Goal: Complete application form

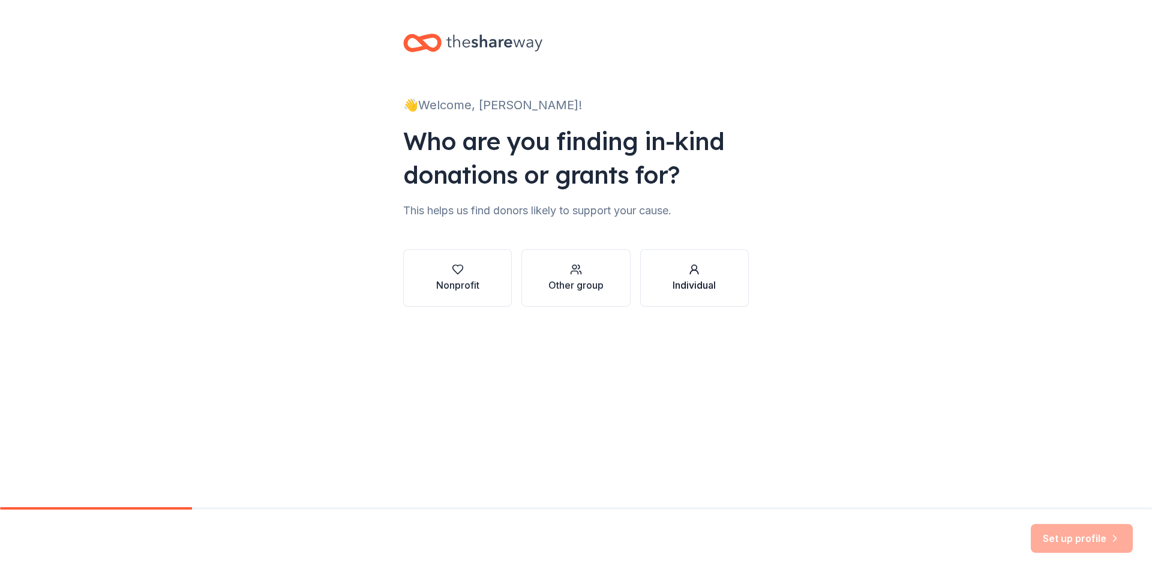
click at [696, 274] on icon "button" at bounding box center [694, 269] width 12 height 12
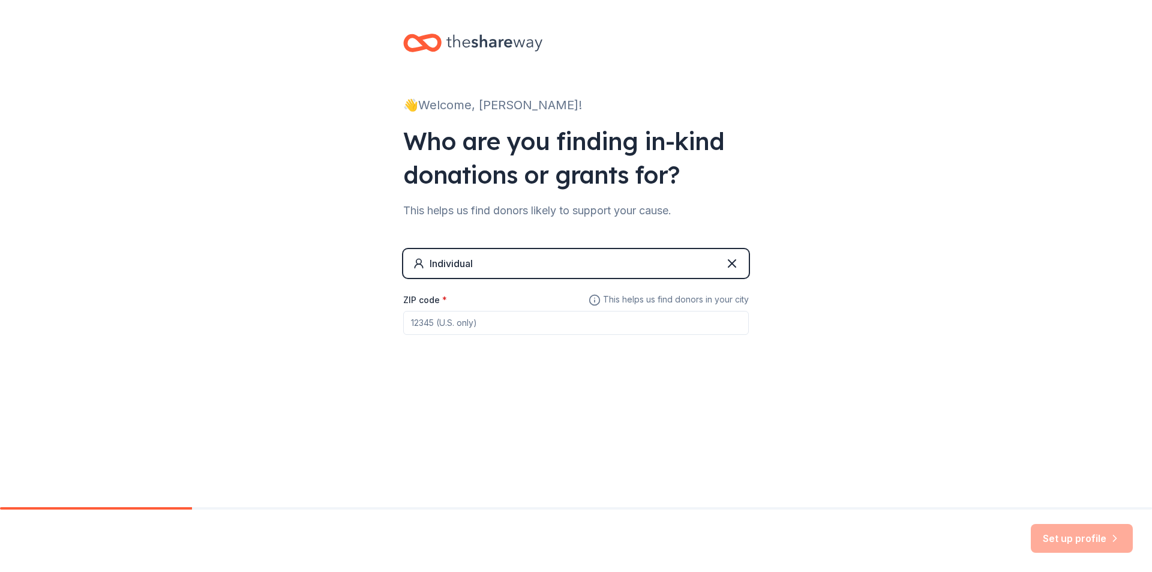
click at [648, 322] on input "ZIP code *" at bounding box center [576, 323] width 346 height 24
type input "94803"
click at [1070, 533] on button "Set up profile" at bounding box center [1082, 538] width 102 height 29
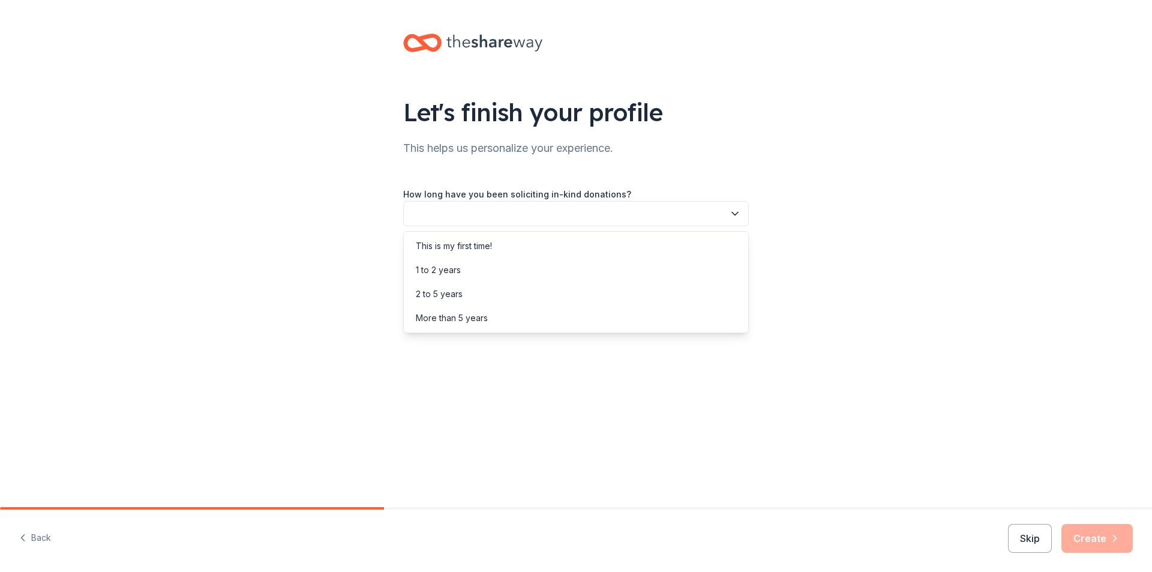
click at [740, 211] on icon "button" at bounding box center [735, 214] width 12 height 12
click at [467, 245] on div "This is my first time!" at bounding box center [454, 246] width 76 height 14
click at [735, 266] on icon "button" at bounding box center [735, 268] width 12 height 12
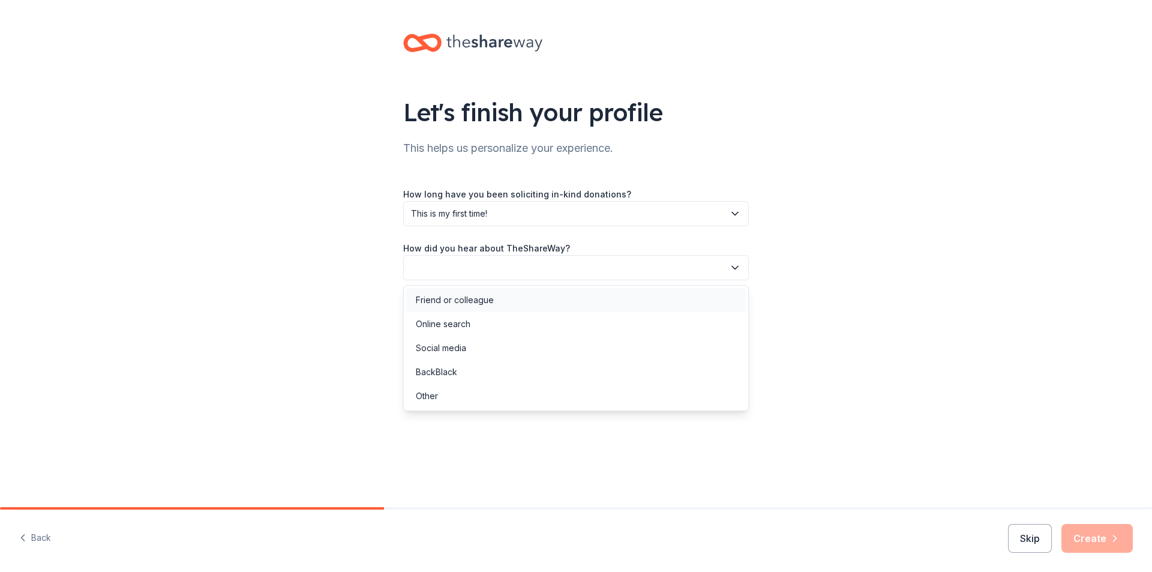
click at [478, 301] on div "Friend or colleague" at bounding box center [455, 300] width 78 height 14
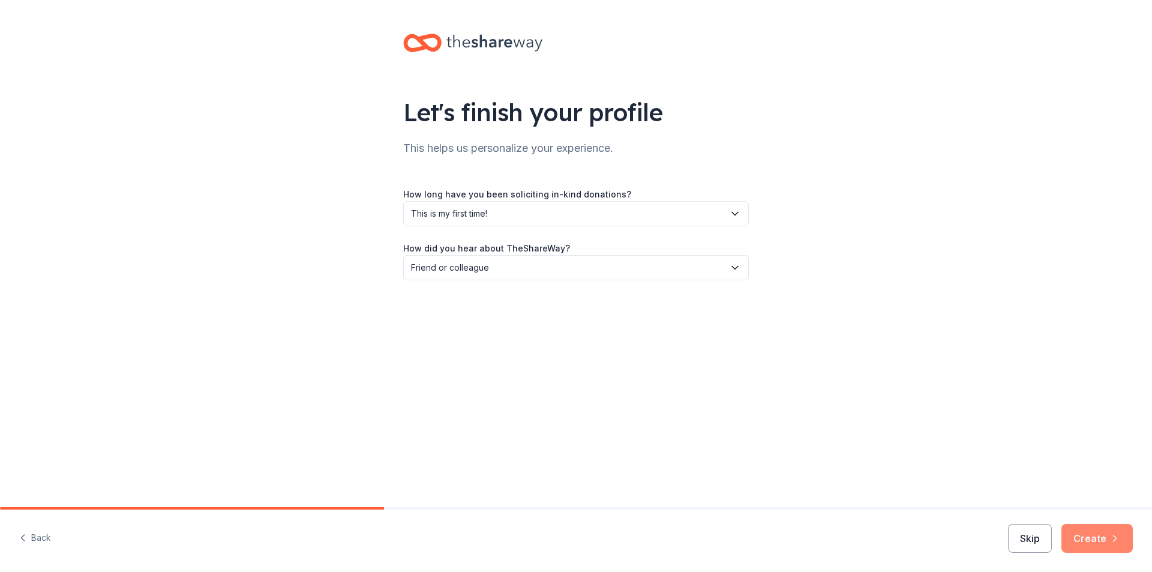
click at [1101, 537] on button "Create" at bounding box center [1096, 538] width 71 height 29
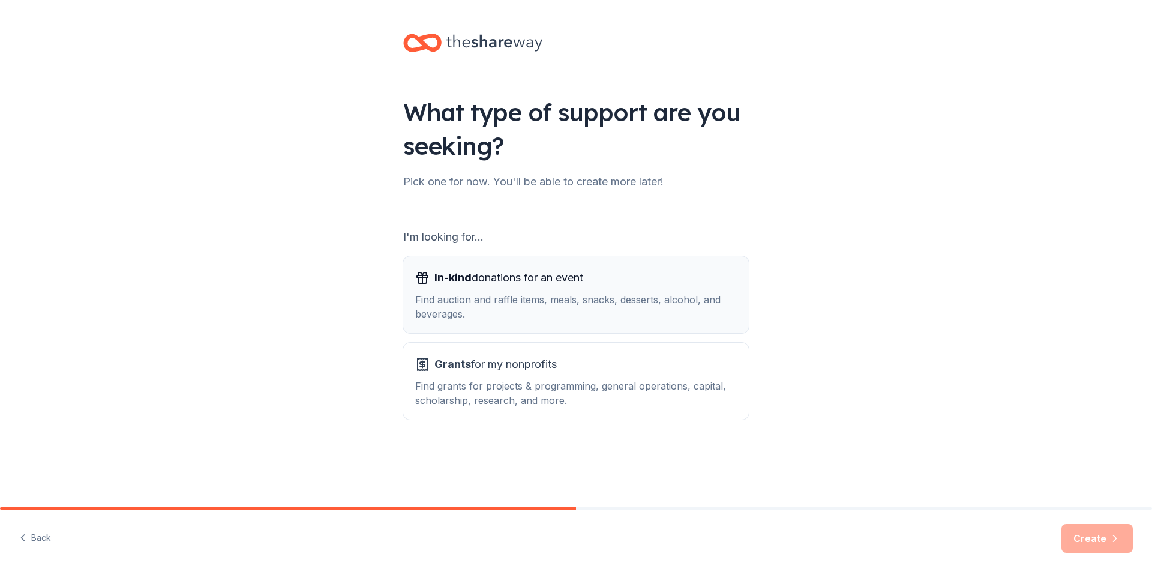
click at [620, 297] on div "Find auction and raffle items, meals, snacks, desserts, alcohol, and beverages." at bounding box center [576, 306] width 322 height 29
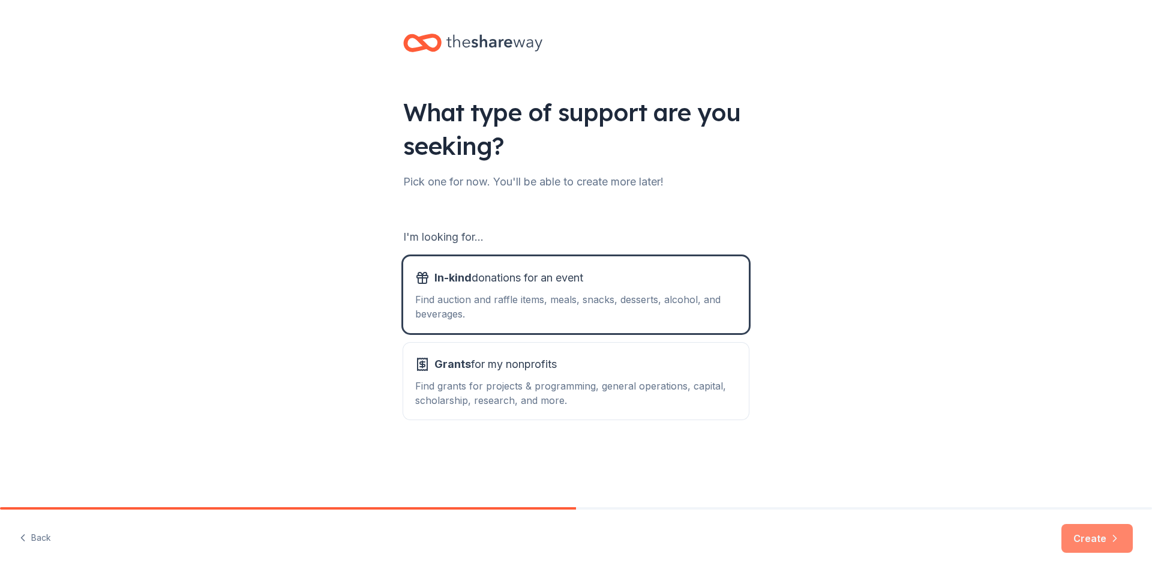
click at [1116, 534] on icon "button" at bounding box center [1115, 538] width 12 height 12
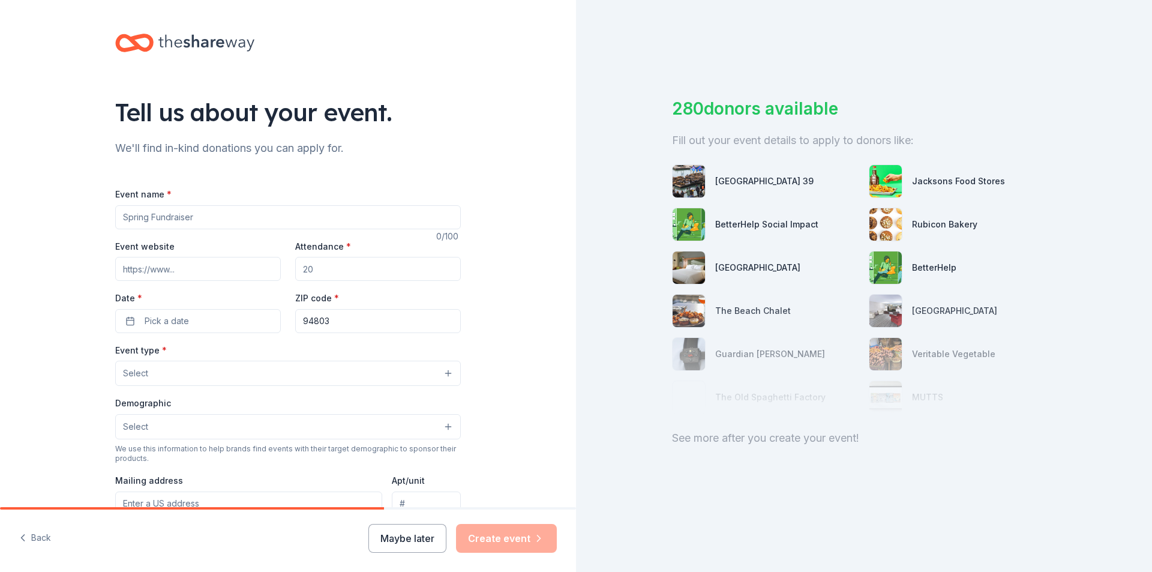
click at [198, 218] on input "Event name *" at bounding box center [288, 217] width 346 height 24
type input "Step By Step Preschool Resource Faie"
click at [124, 321] on button "Pick a date" at bounding box center [198, 321] width 166 height 24
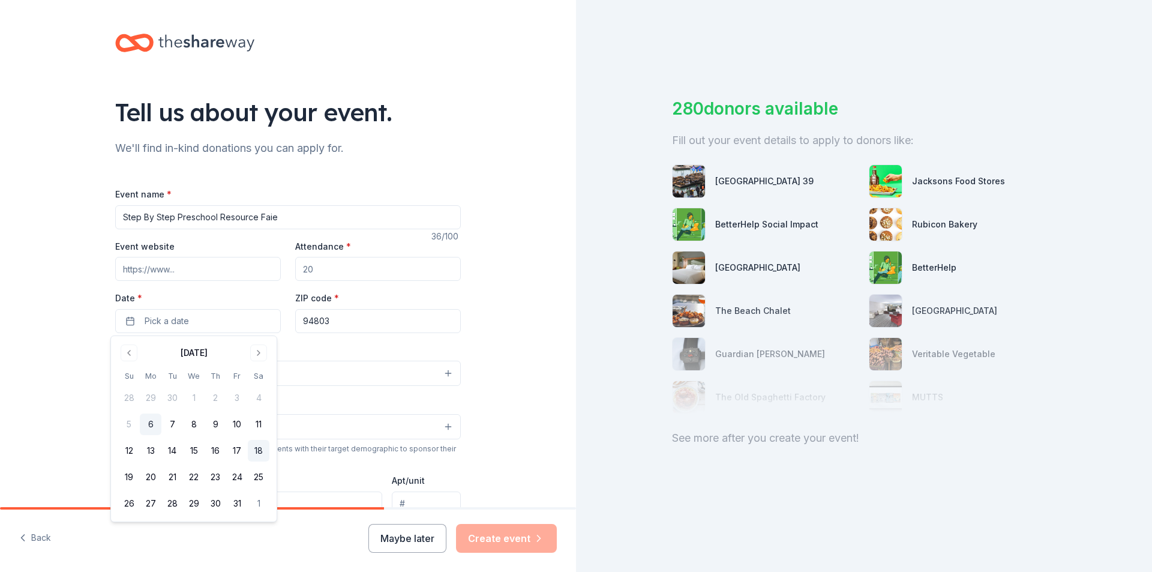
click at [251, 450] on button "18" at bounding box center [259, 451] width 22 height 22
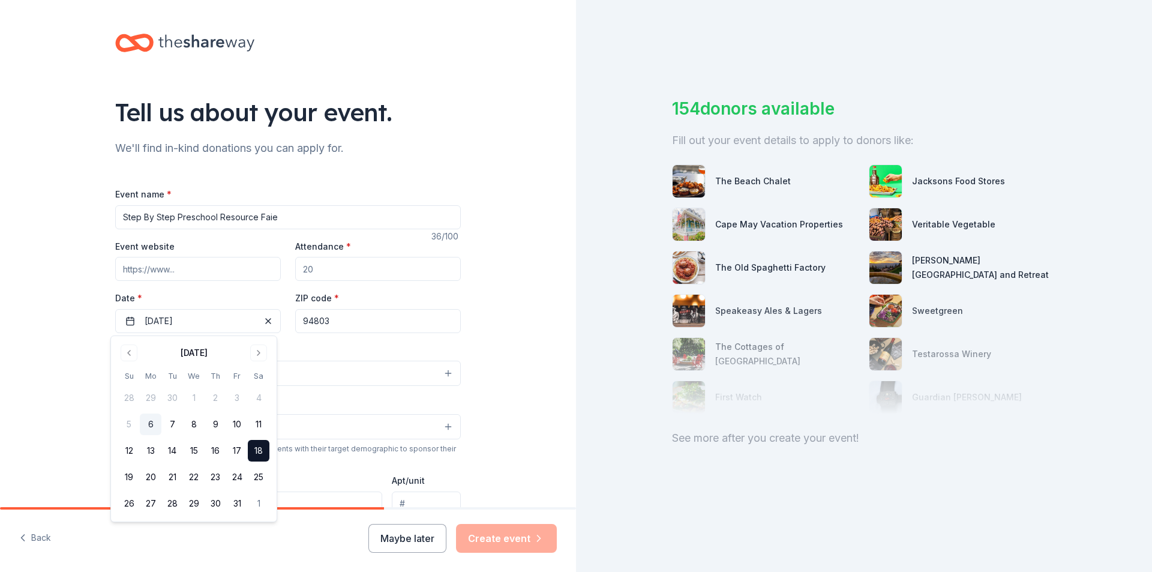
click at [257, 452] on button "18" at bounding box center [259, 451] width 22 height 22
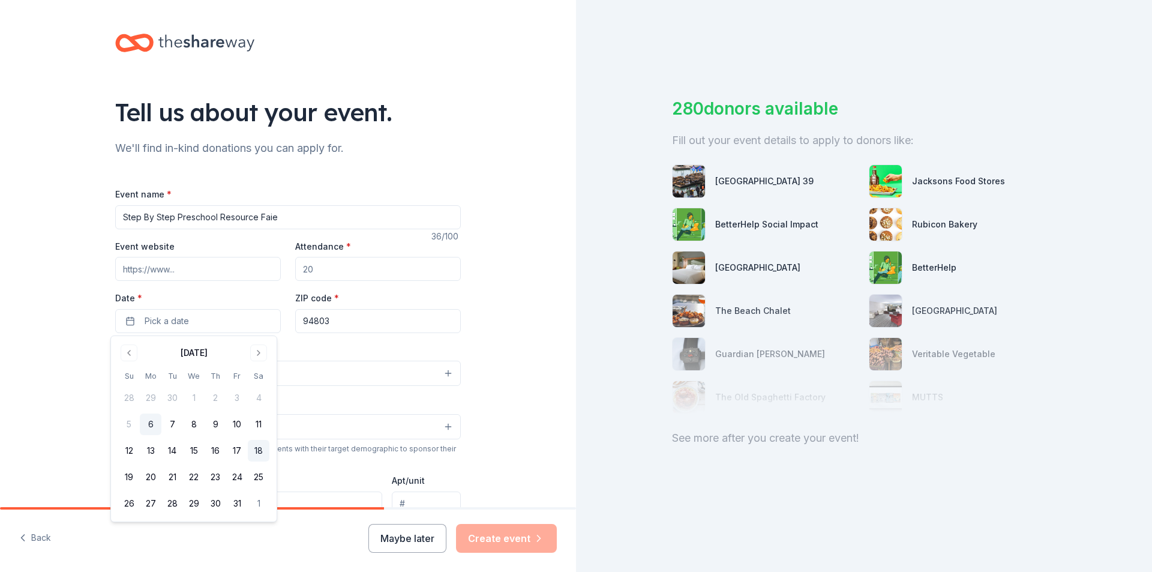
click at [257, 452] on button "18" at bounding box center [259, 451] width 22 height 22
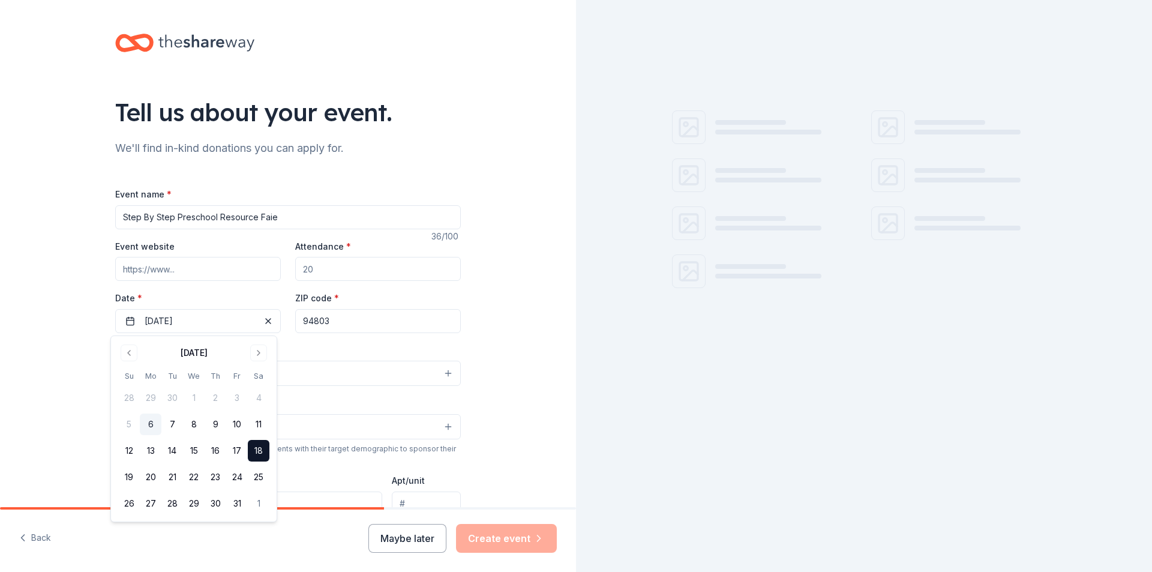
click at [50, 421] on div "Tell us about your event. We'll find in-kind donations you can apply for. Event…" at bounding box center [288, 399] width 576 height 798
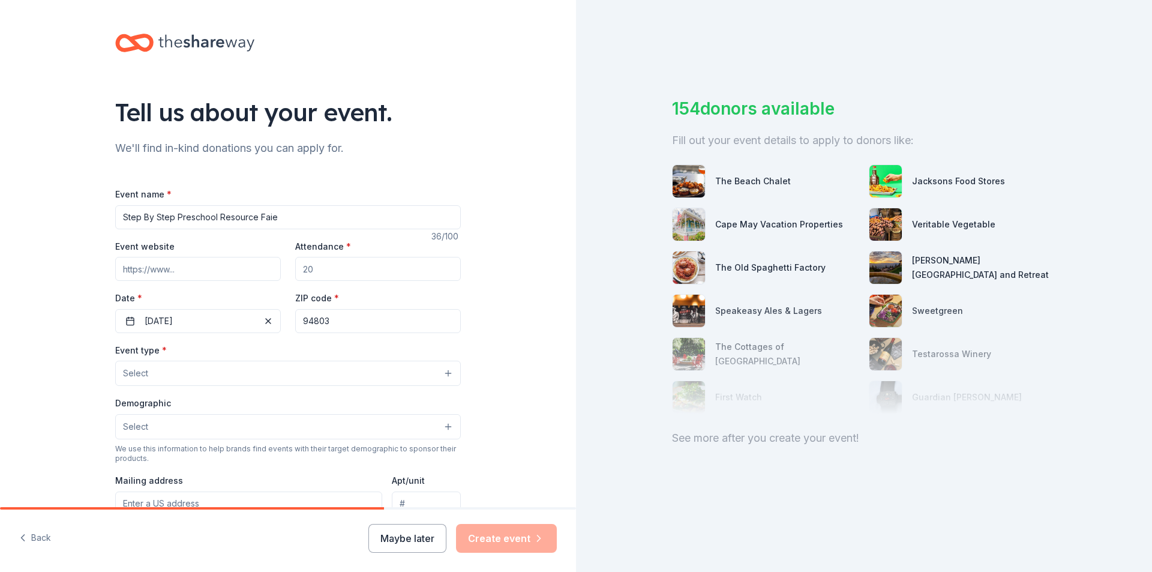
click at [208, 374] on button "Select" at bounding box center [288, 373] width 346 height 25
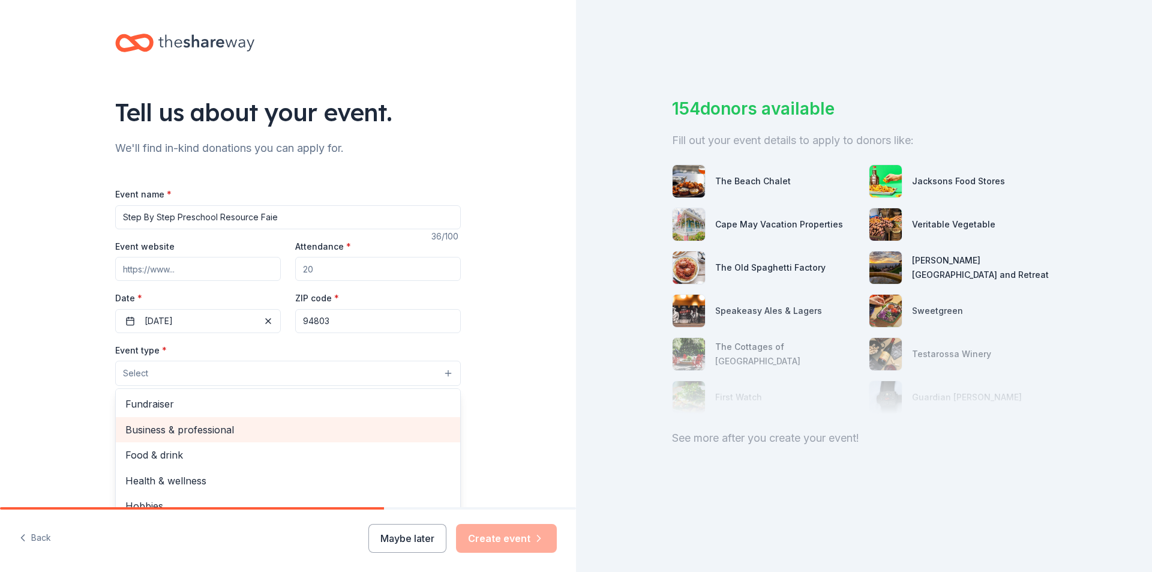
click at [222, 431] on span "Business & professional" at bounding box center [287, 430] width 325 height 16
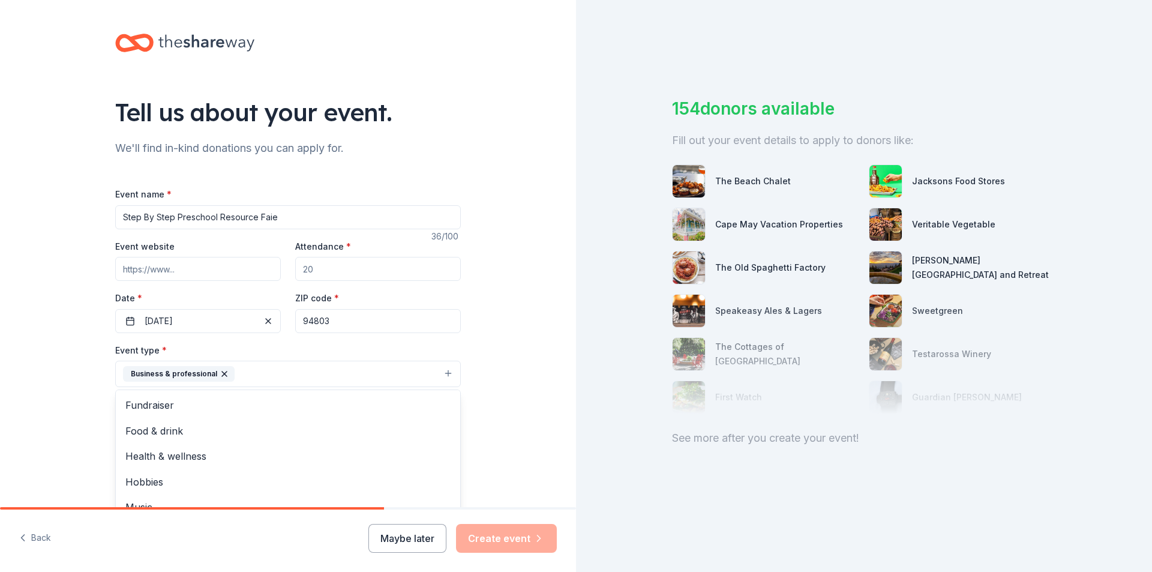
click at [72, 411] on div "Tell us about your event. We'll find in-kind donations you can apply for. Event…" at bounding box center [288, 400] width 576 height 800
click at [164, 422] on button "Select" at bounding box center [288, 427] width 346 height 25
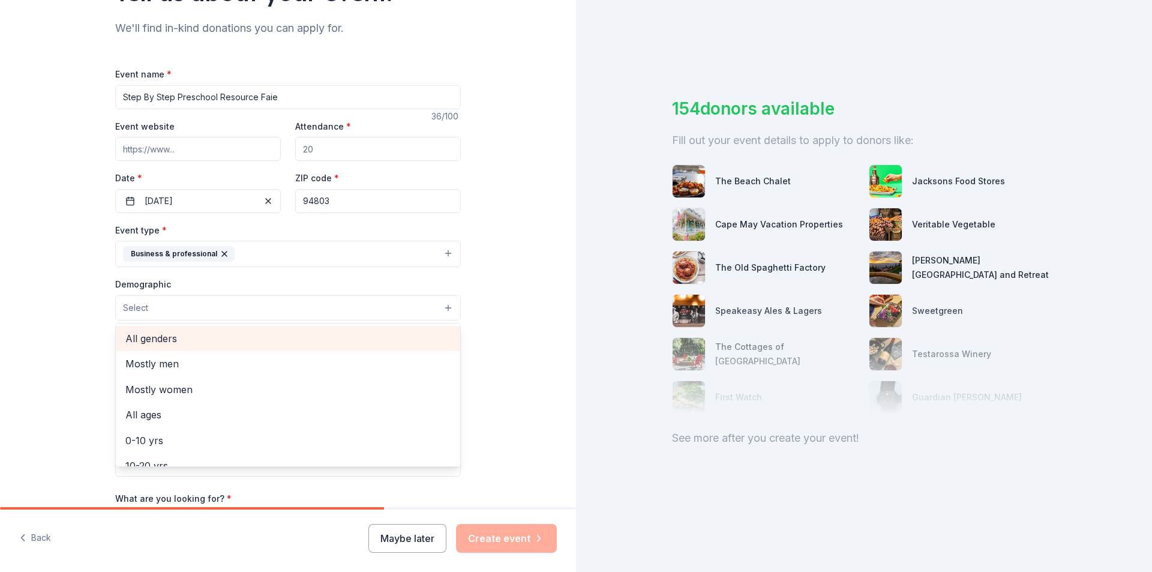
click at [160, 337] on span "All genders" at bounding box center [287, 339] width 325 height 16
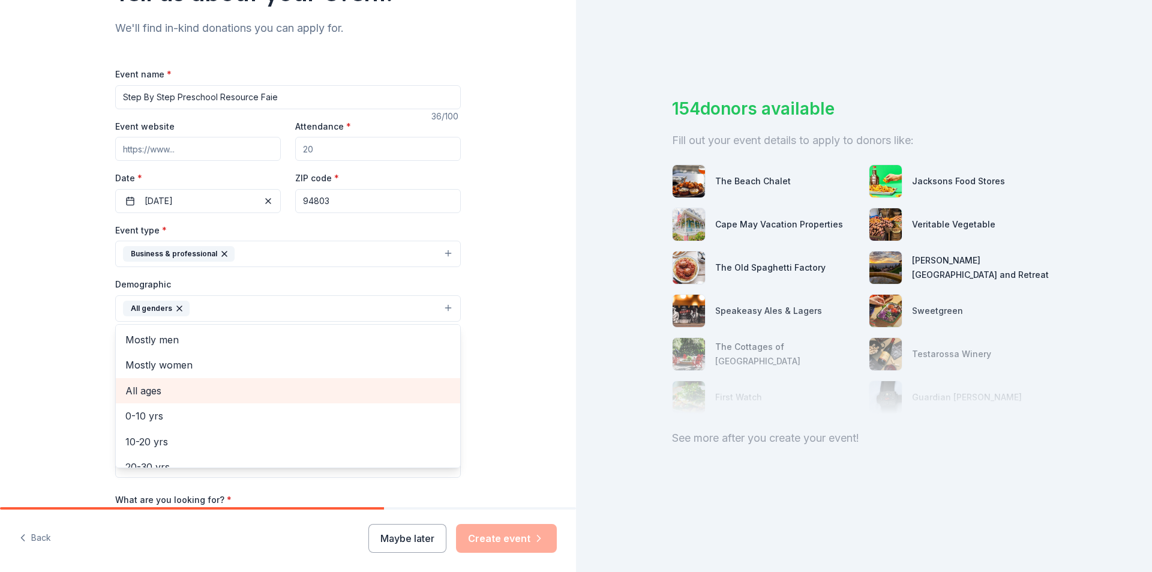
click at [155, 389] on span "All ages" at bounding box center [287, 391] width 325 height 16
click at [80, 390] on div "Tell us about your event. We'll find in-kind donations you can apply for. Event…" at bounding box center [288, 280] width 576 height 801
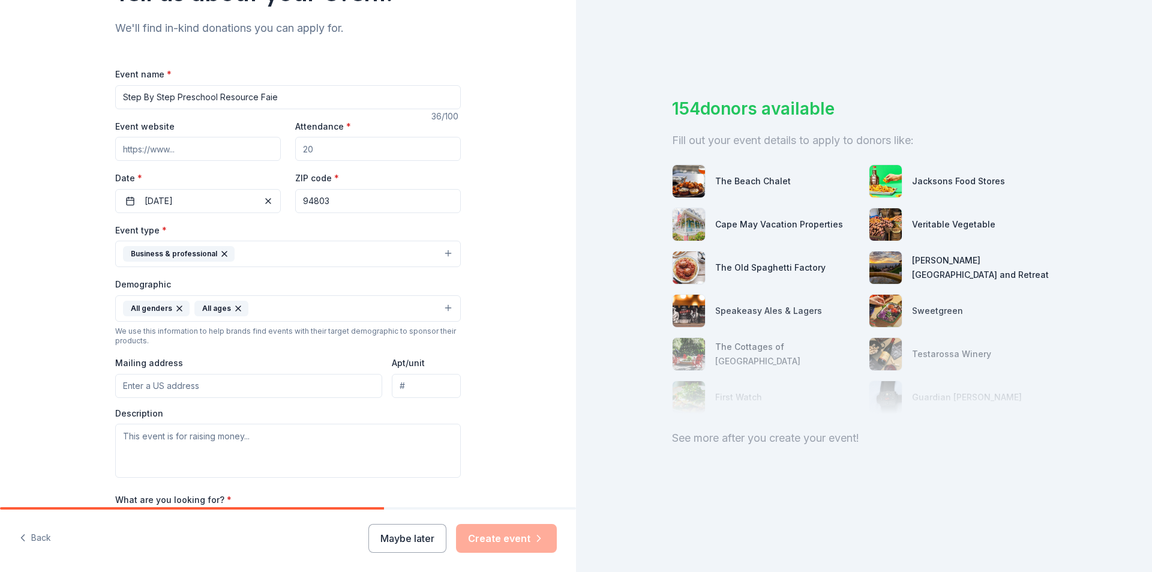
click at [202, 385] on input "Mailing address" at bounding box center [248, 386] width 267 height 24
type input "3500 El Portal Dr"
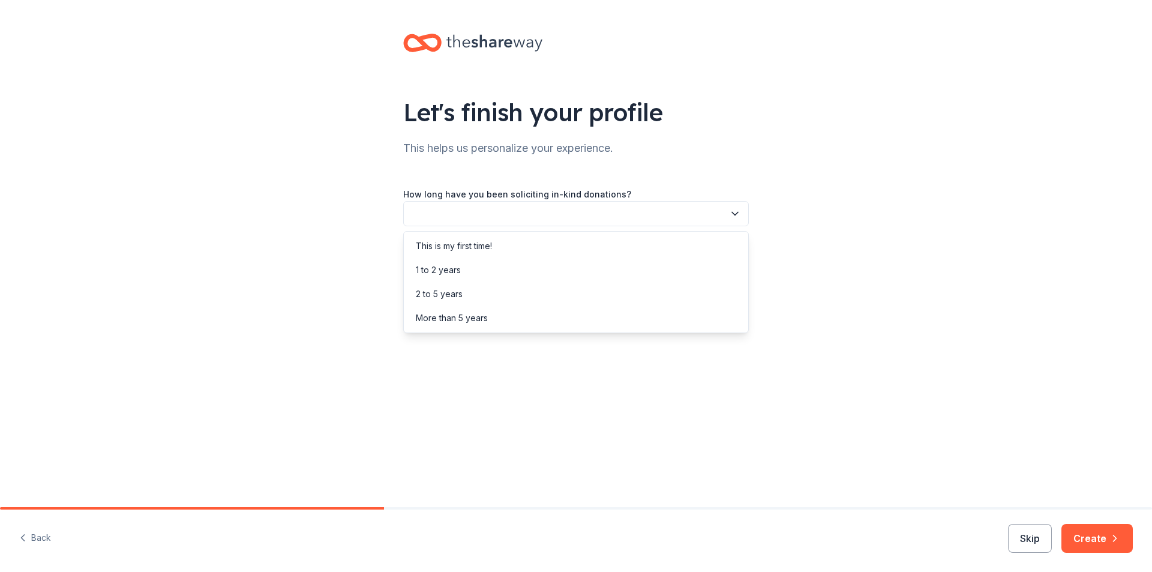
click at [737, 214] on icon "button" at bounding box center [735, 214] width 12 height 12
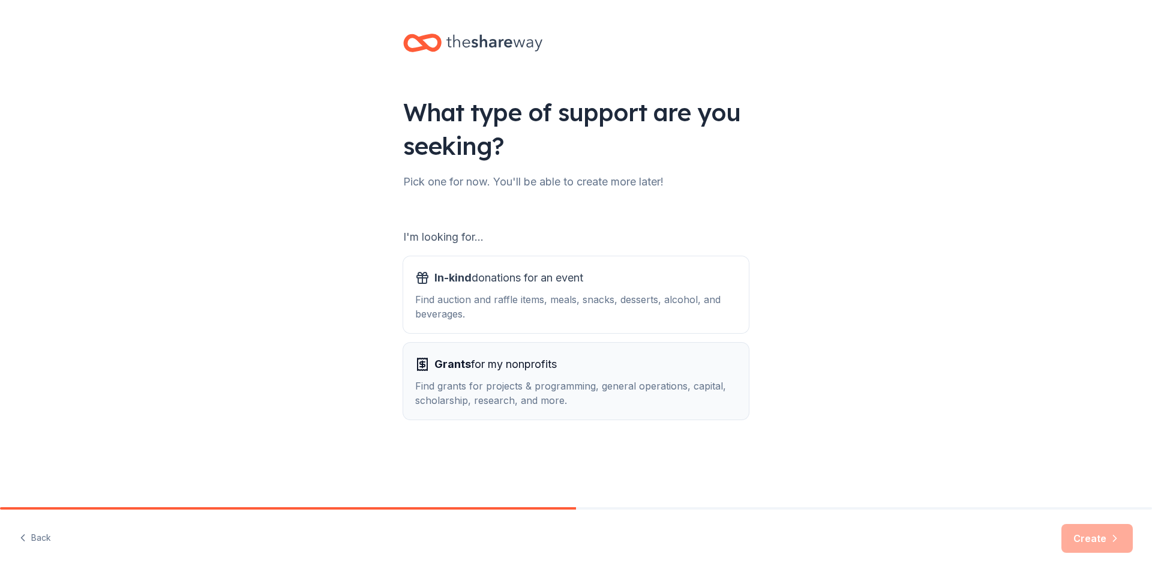
click at [525, 362] on span "Grants for my nonprofits" at bounding box center [495, 364] width 122 height 19
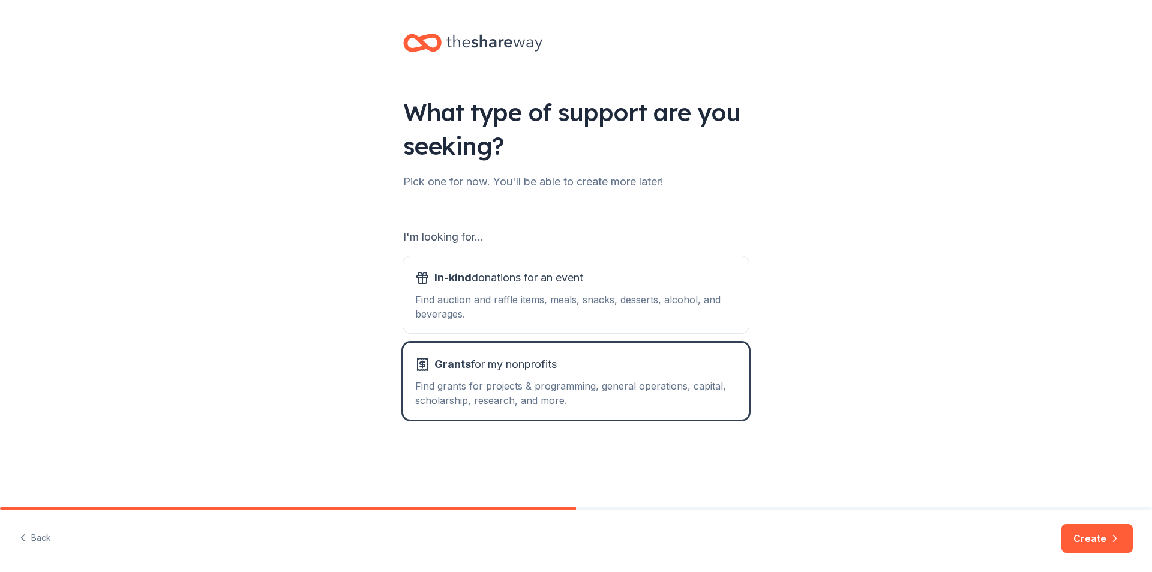
click at [101, 74] on div "What type of support are you seeking? Pick one for now. You'll be able to creat…" at bounding box center [576, 242] width 1152 height 484
